Goal: Task Accomplishment & Management: Manage account settings

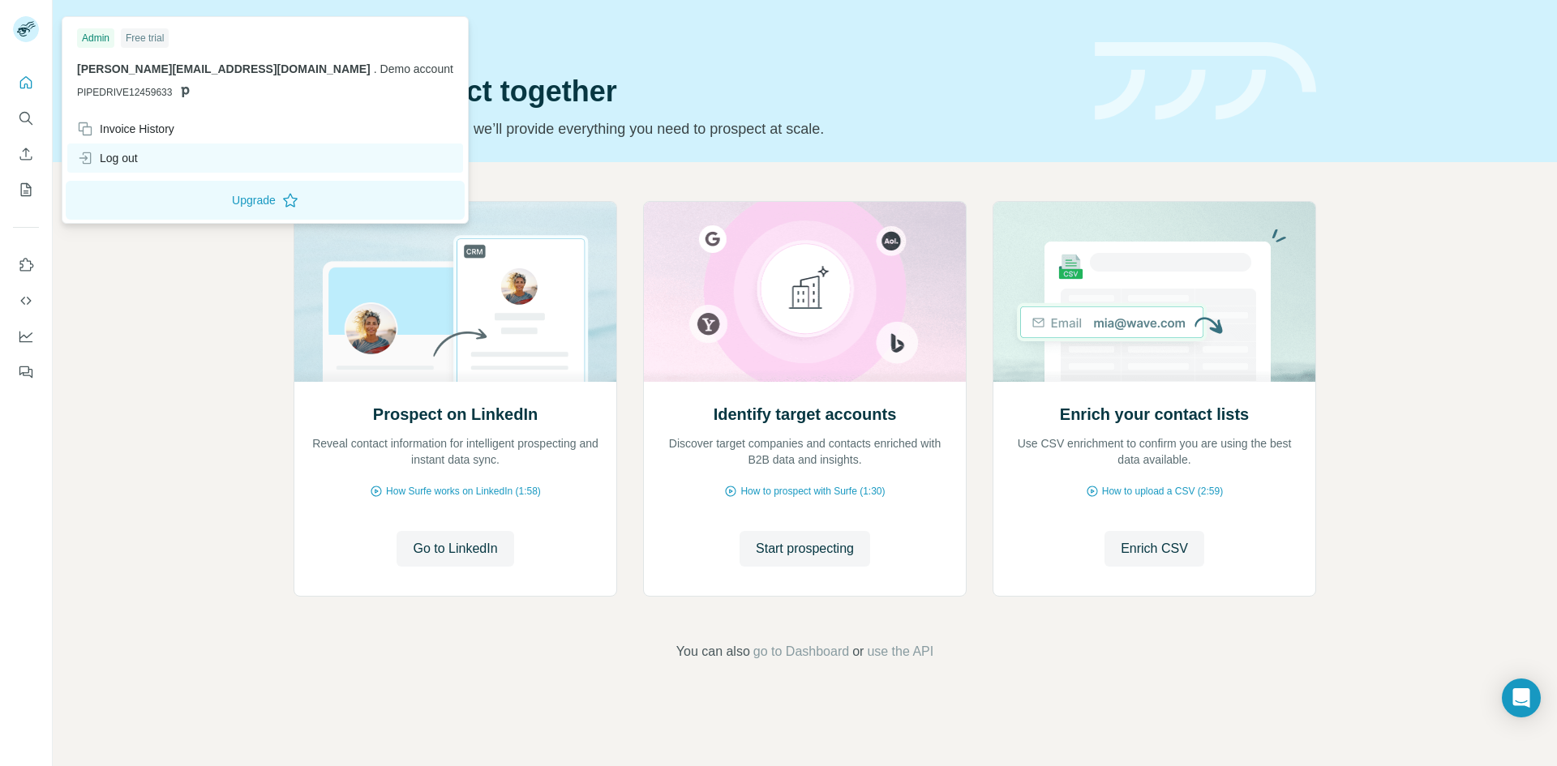
click at [124, 161] on div "Log out" at bounding box center [107, 158] width 61 height 16
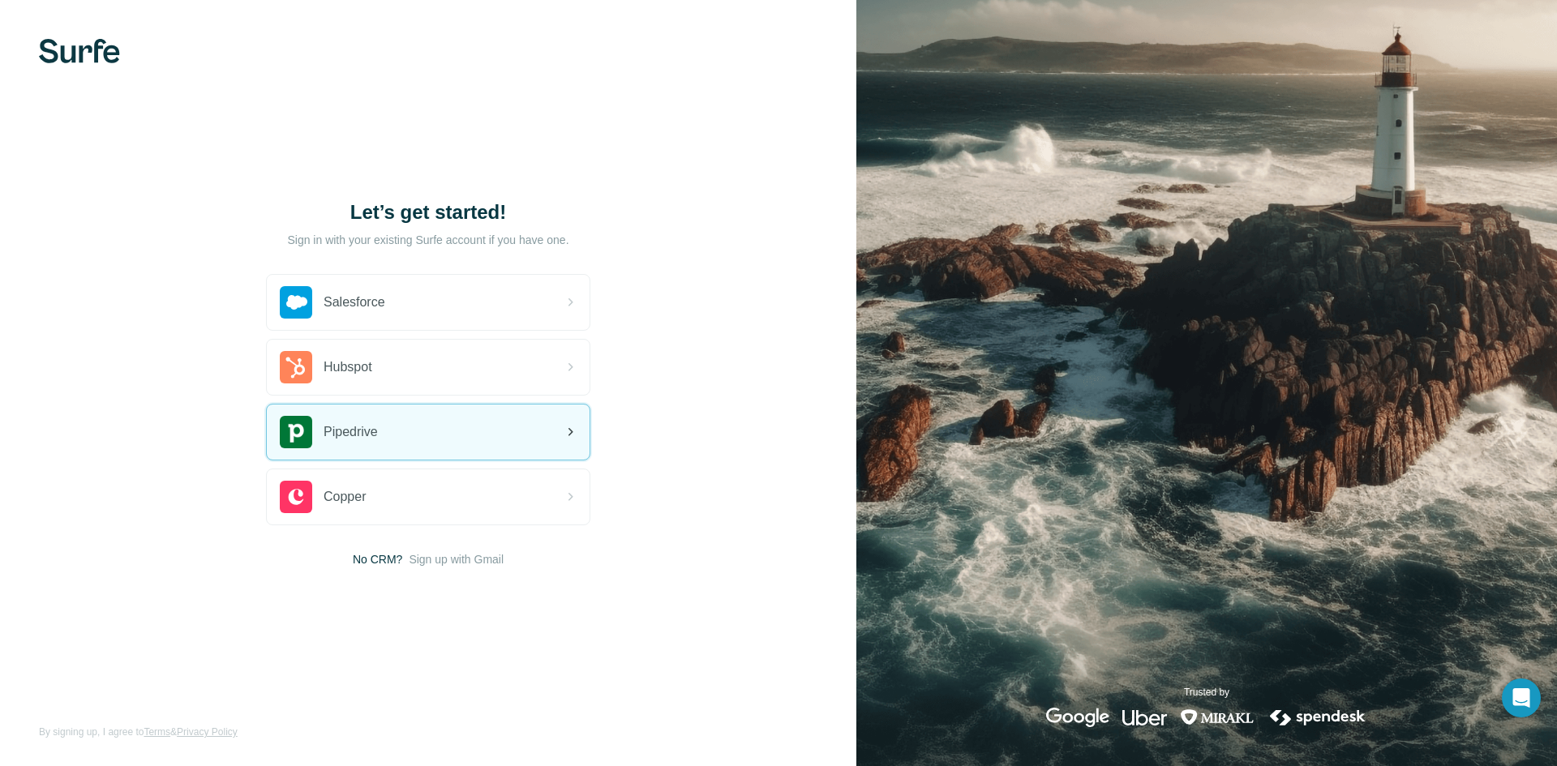
click at [390, 439] on div "Pipedrive" at bounding box center [428, 432] width 323 height 55
